Goal: Transaction & Acquisition: Obtain resource

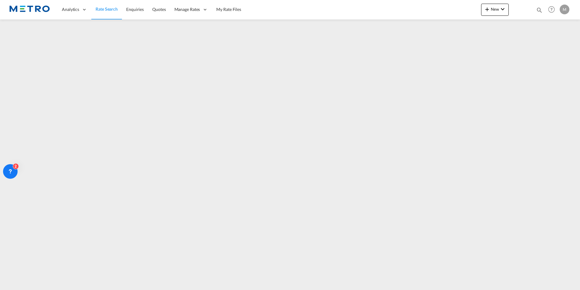
click at [42, 8] on img at bounding box center [29, 10] width 41 height 14
click at [111, 12] on span "Rate Search" at bounding box center [107, 9] width 22 height 6
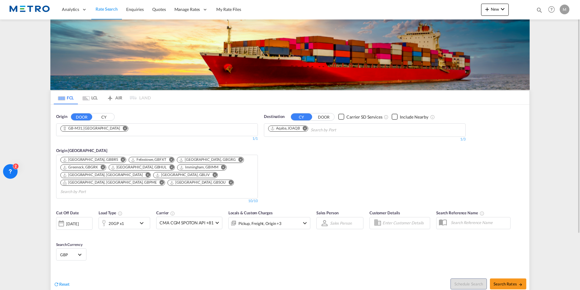
click at [81, 98] on md-tab-item "LCL" at bounding box center [90, 97] width 24 height 13
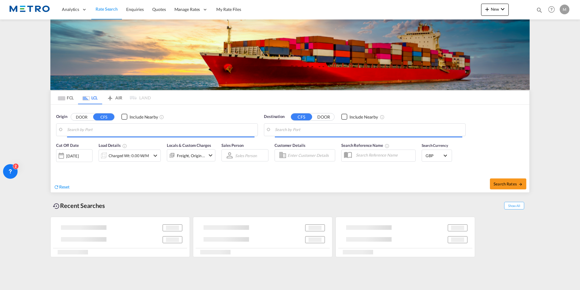
type input "GB-PR7, Chorley"
type input "Chattogram, BDCGP"
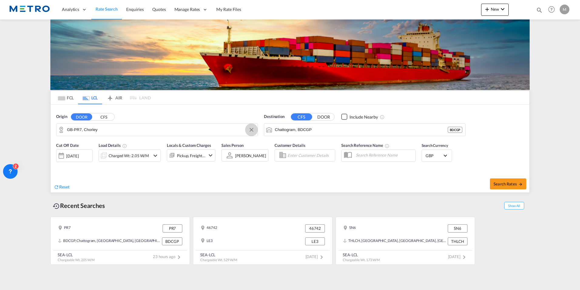
click at [254, 129] on button "Clear Input" at bounding box center [251, 129] width 9 height 9
click at [195, 129] on input "Search by Door" at bounding box center [161, 129] width 188 height 9
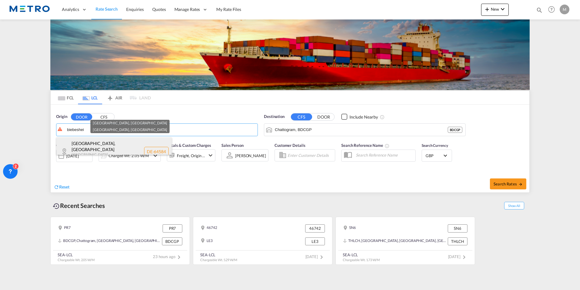
click at [138, 145] on div "[GEOGRAPHIC_DATA] , [GEOGRAPHIC_DATA] [GEOGRAPHIC_DATA] , [GEOGRAPHIC_DATA] DE-…" at bounding box center [113, 151] width 115 height 28
type input "DE-64584, [GEOGRAPHIC_DATA], [GEOGRAPHIC_DATA]"
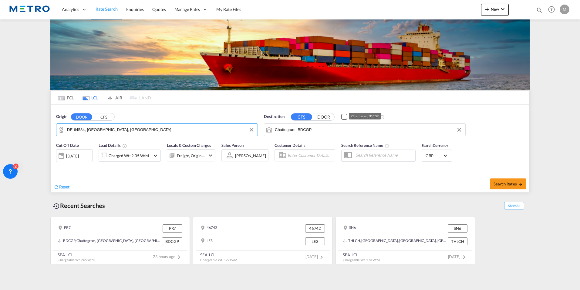
click at [302, 133] on input "Chattogram, BDCGP" at bounding box center [369, 129] width 188 height 9
click at [458, 128] on button "Clear Input" at bounding box center [459, 129] width 9 height 9
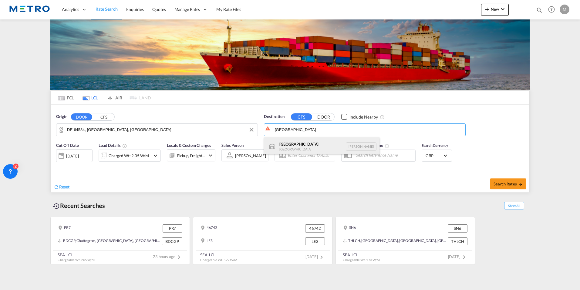
click at [314, 145] on div "Luanda [GEOGRAPHIC_DATA] [PERSON_NAME]" at bounding box center [321, 146] width 115 height 18
type input "Luanda, [PERSON_NAME]"
click at [153, 156] on md-icon "icon-chevron-down" at bounding box center [155, 155] width 7 height 7
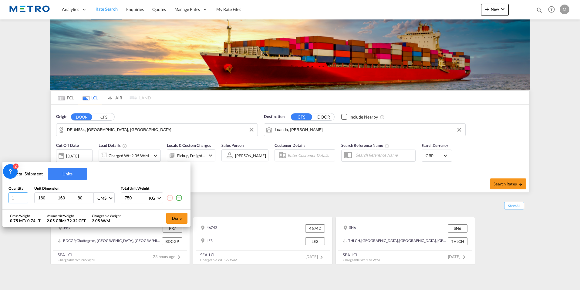
drag, startPoint x: 43, startPoint y: 193, endPoint x: -1, endPoint y: 198, distance: 44.6
click at [0, 198] on html "Analytics Reports Dashboard Rate Search Enquiries Quotes" at bounding box center [290, 145] width 580 height 290
type input "4"
drag, startPoint x: 46, startPoint y: 197, endPoint x: 19, endPoint y: 202, distance: 27.7
click at [23, 202] on div "4 160 160 80 CMS CMS Inches 750 KG KG LB" at bounding box center [96, 197] width 176 height 11
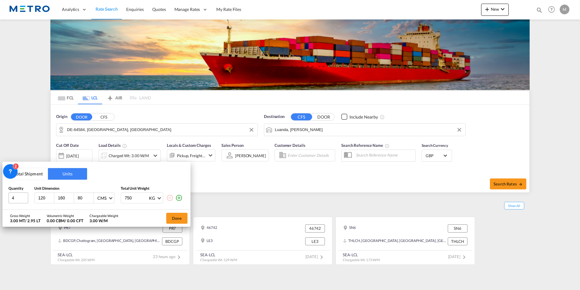
type input "120"
type input "1"
type input "116"
click at [62, 199] on input "number" at bounding box center [65, 197] width 16 height 5
drag, startPoint x: 62, startPoint y: 198, endPoint x: 39, endPoint y: 200, distance: 23.4
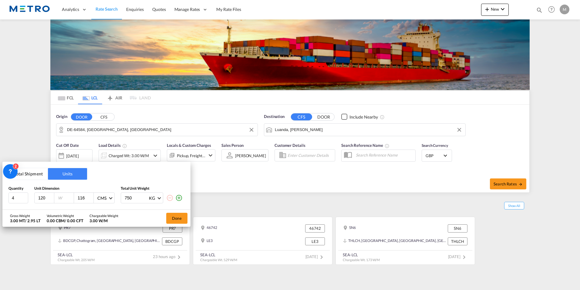
click at [39, 199] on div "120 116 CMS CMS Inches" at bounding box center [74, 197] width 80 height 11
click at [63, 198] on input "number" at bounding box center [65, 197] width 16 height 5
drag, startPoint x: 63, startPoint y: 198, endPoint x: 57, endPoint y: 200, distance: 5.8
click at [57, 200] on input "number" at bounding box center [65, 197] width 16 height 5
type input "100"
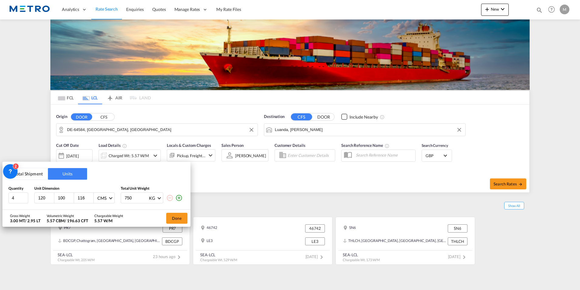
drag, startPoint x: 134, startPoint y: 195, endPoint x: 107, endPoint y: 202, distance: 27.9
click at [107, 202] on div "4 120 100 116 CMS CMS Inches 750 KG KG LB" at bounding box center [96, 197] width 176 height 11
type input "40000"
click at [175, 219] on button "Done" at bounding box center [176, 217] width 21 height 11
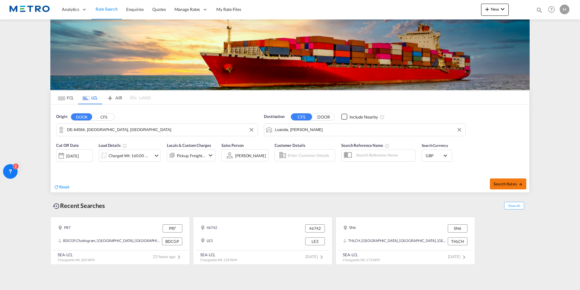
click at [511, 187] on button "Search Rates" at bounding box center [508, 183] width 36 height 11
type input "Biebesheim to [PERSON_NAME] / [DATE]"
